Goal: Information Seeking & Learning: Learn about a topic

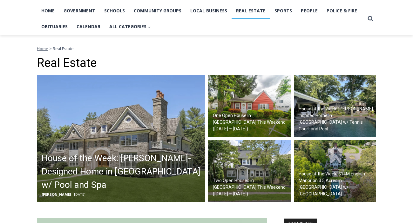
scroll to position [209, 0]
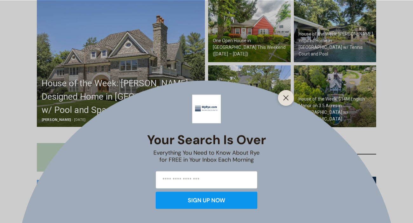
click at [128, 78] on div "Your Search is Over Everything You Need to Know About Rye for FREE in Your Inbo…" at bounding box center [206, 111] width 413 height 223
click at [284, 96] on line "Close" at bounding box center [285, 98] width 4 height 4
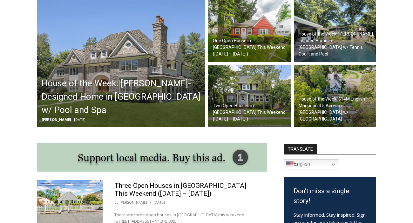
scroll to position [342, 0]
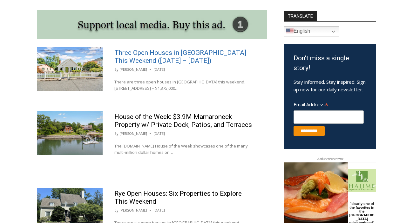
click at [139, 55] on link "Three Open Houses in Rye This Weekend (August 16 – 17)" at bounding box center [180, 57] width 132 height 16
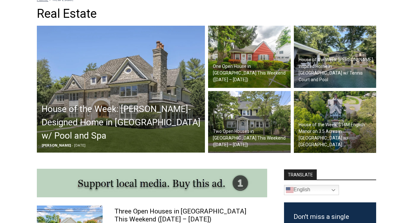
scroll to position [351, 0]
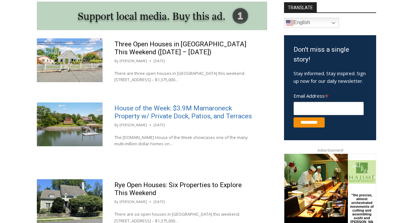
click at [209, 111] on link "House of the Week: $3.9M Mamaroneck Property w/ Private Dock, Patios, and Terra…" at bounding box center [182, 112] width 137 height 16
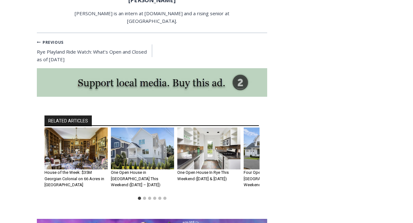
scroll to position [1152, 0]
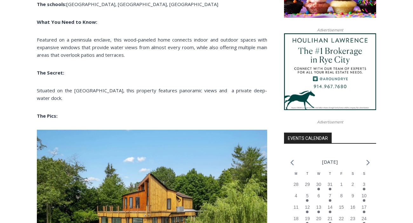
scroll to position [478, 0]
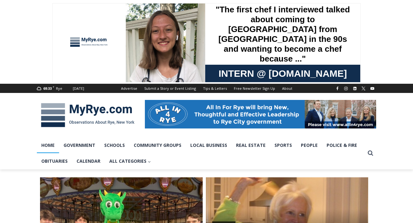
click at [95, 114] on img at bounding box center [88, 115] width 102 height 33
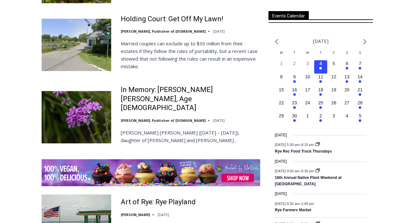
scroll to position [1695, 0]
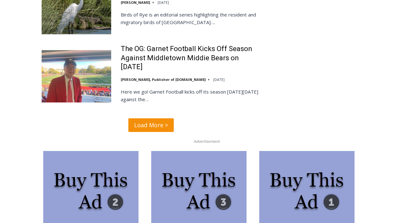
scroll to position [1730, 0]
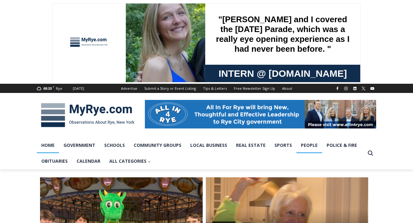
click at [306, 146] on link "People" at bounding box center [309, 145] width 26 height 16
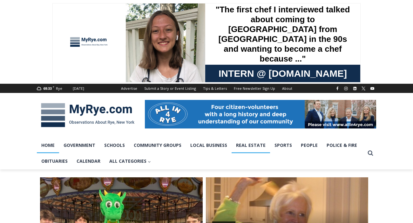
click at [242, 147] on link "Real Estate" at bounding box center [250, 145] width 38 height 16
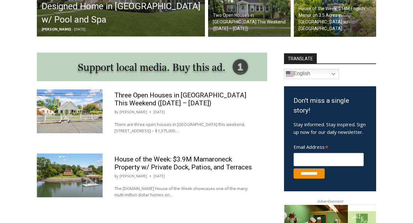
click at [131, 113] on link "[PERSON_NAME]" at bounding box center [133, 111] width 28 height 5
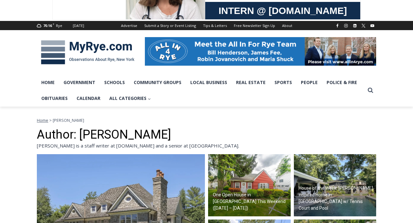
scroll to position [285, 0]
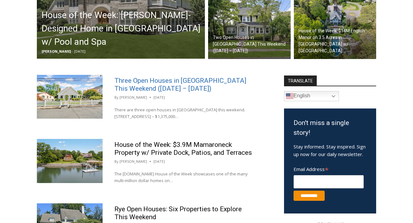
click at [141, 88] on link "Three Open Houses in [GEOGRAPHIC_DATA] This Weekend ([DATE] – [DATE])" at bounding box center [180, 85] width 132 height 16
